Goal: Task Accomplishment & Management: Use online tool/utility

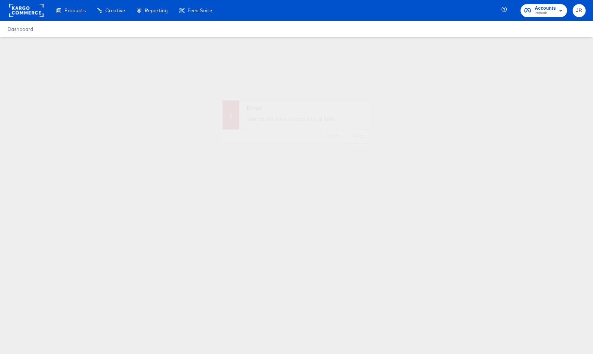
click at [0, 0] on div "Enhance Your Product Catalog, Map Them to Publishers, and Incorporate Overlay D…" at bounding box center [0, 0] width 0 height 0
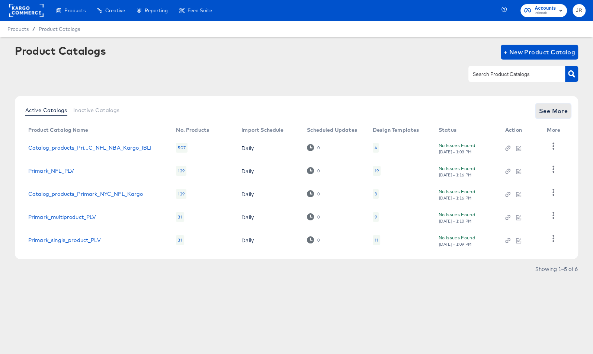
click at [545, 113] on span "See More" at bounding box center [552, 111] width 29 height 10
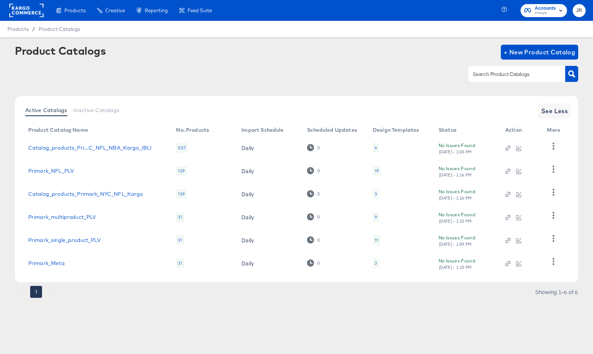
click at [537, 6] on span "Accounts" at bounding box center [544, 8] width 21 height 8
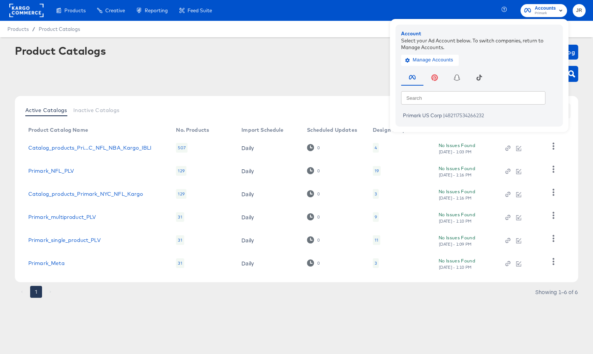
click at [42, 16] on rect at bounding box center [26, 10] width 34 height 13
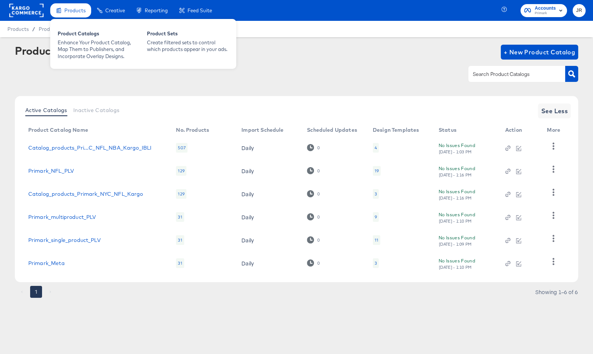
click at [65, 9] on span "Products" at bounding box center [74, 10] width 21 height 6
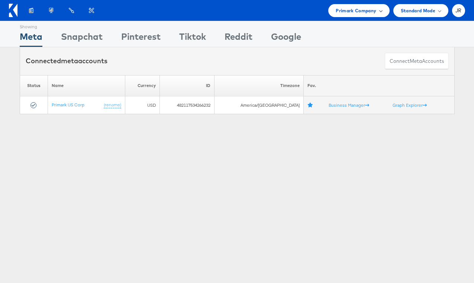
click at [375, 14] on span "Primark Company" at bounding box center [356, 11] width 41 height 8
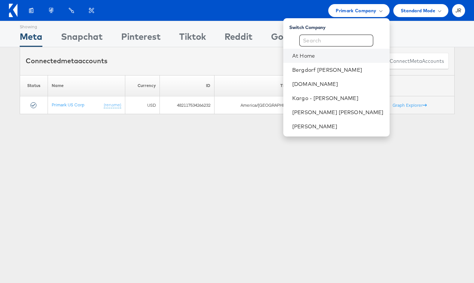
click at [368, 60] on li "At Home" at bounding box center [336, 56] width 106 height 14
click at [342, 54] on link "At Home" at bounding box center [337, 55] width 91 height 7
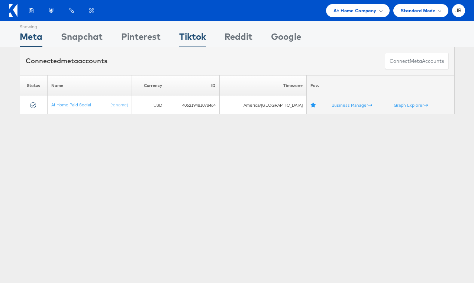
click at [204, 36] on div "Tiktok" at bounding box center [192, 38] width 27 height 17
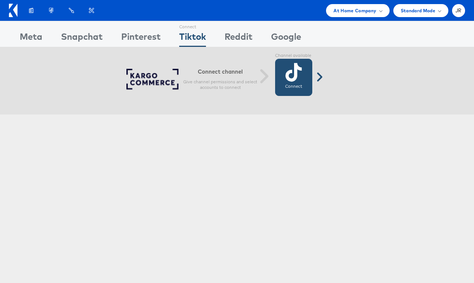
click at [302, 84] on link "Connect Connected" at bounding box center [293, 77] width 37 height 37
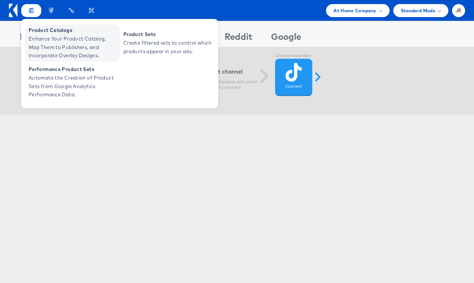
click at [55, 43] on span "Enhance Your Product Catalog, Map Them to Publishers, and Incorporate Overlay D…" at bounding box center [73, 47] width 89 height 25
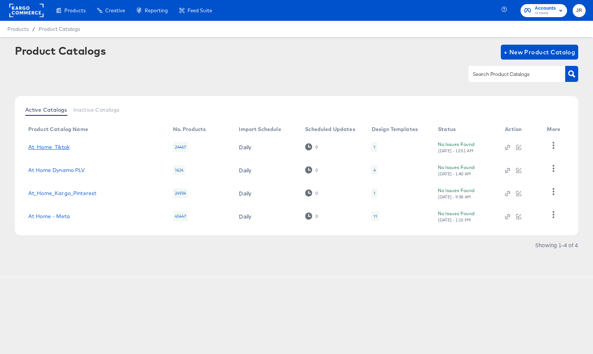
click at [50, 148] on link "At_Home_Tiktok" at bounding box center [48, 147] width 41 height 6
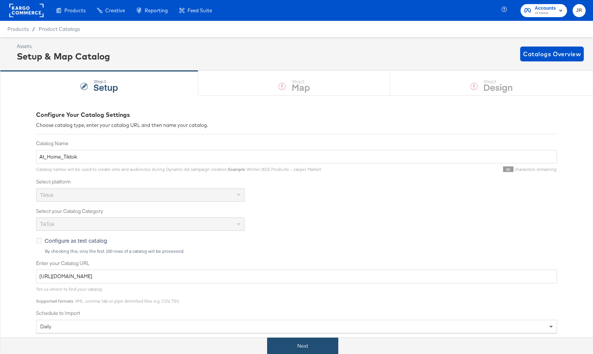
click at [312, 344] on button "Next" at bounding box center [302, 345] width 71 height 17
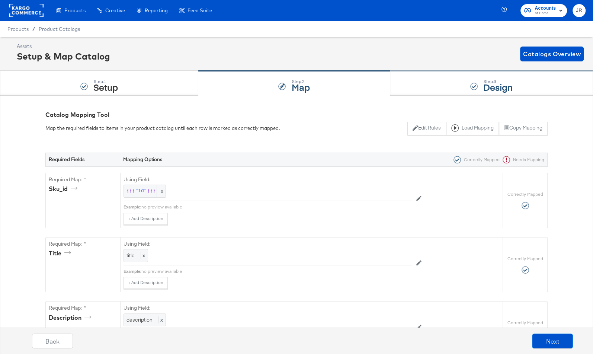
click at [396, 74] on div "Step: 3 Design" at bounding box center [491, 83] width 203 height 25
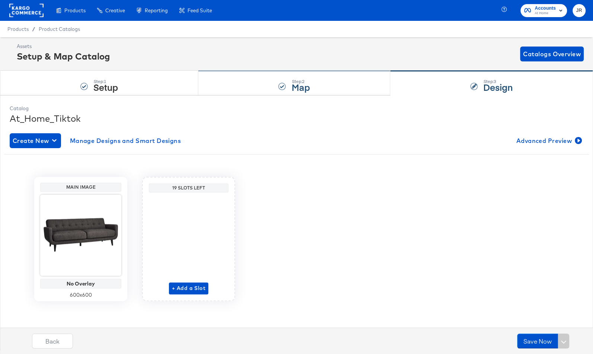
click at [213, 83] on div "Step: 2 Map" at bounding box center [293, 83] width 191 height 25
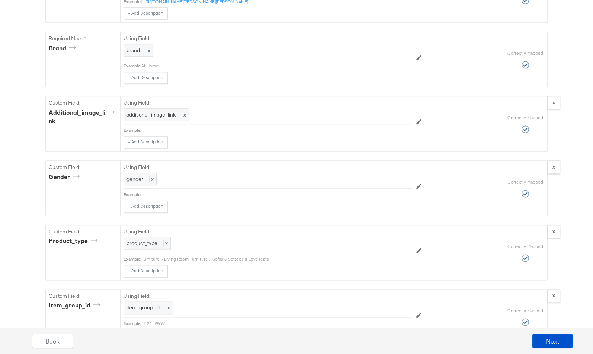
scroll to position [809, 0]
